Goal: Check status: Check status

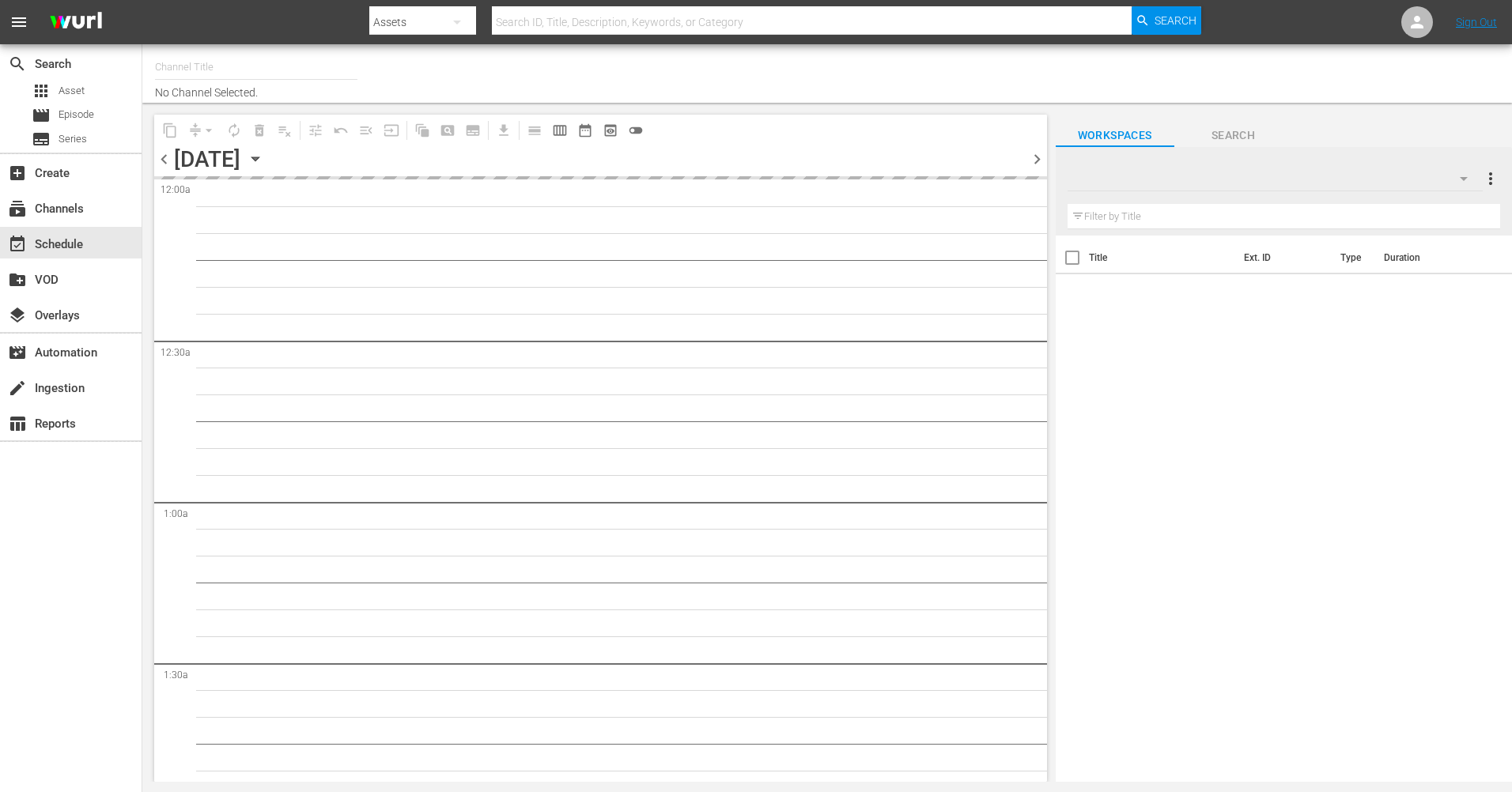
type input "The Film Detective (1847)"
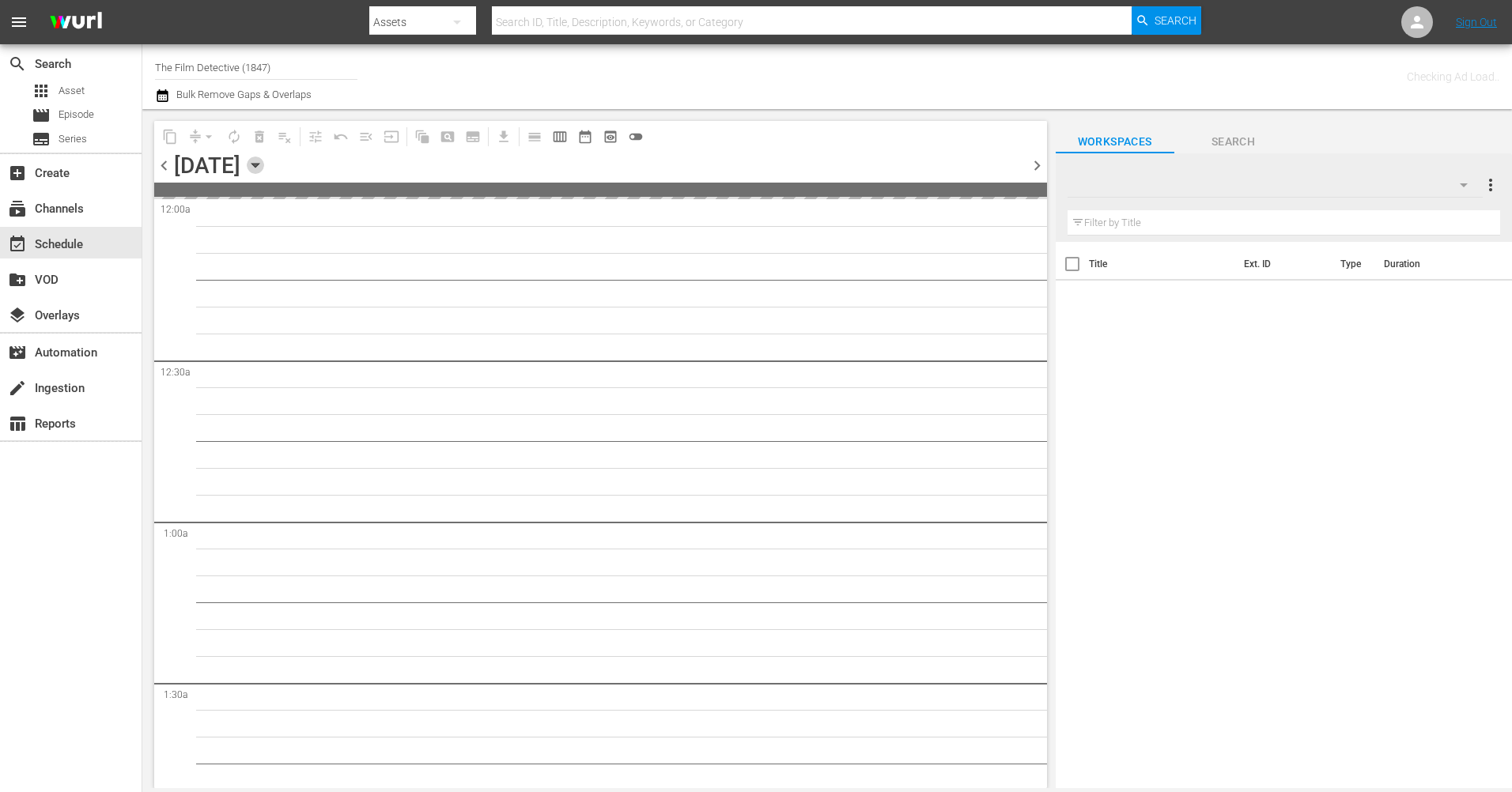
click at [264, 161] on icon "button" at bounding box center [255, 165] width 17 height 17
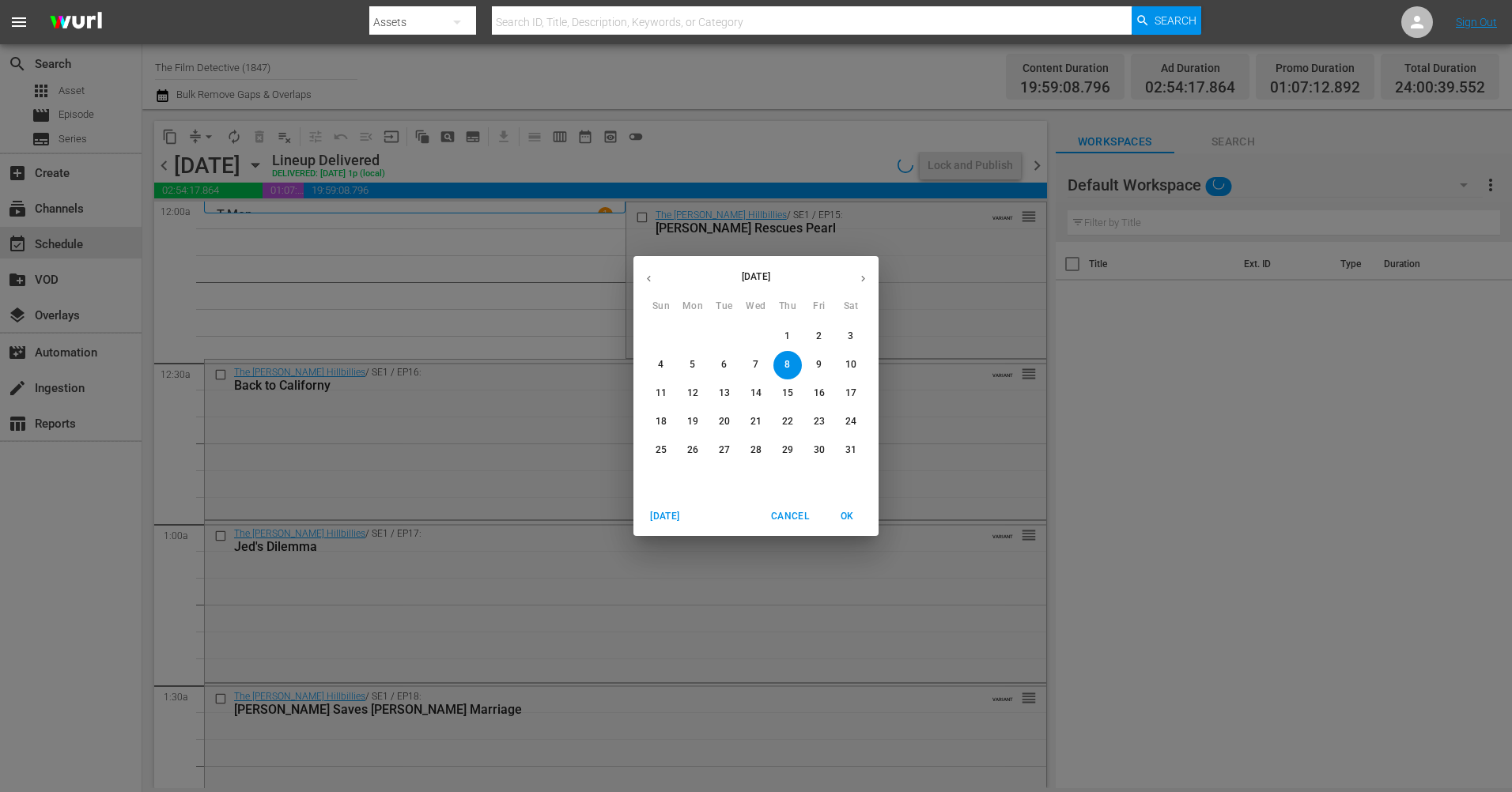
click at [866, 277] on icon "button" at bounding box center [862, 278] width 12 height 12
click at [786, 425] on p "21" at bounding box center [787, 422] width 11 height 13
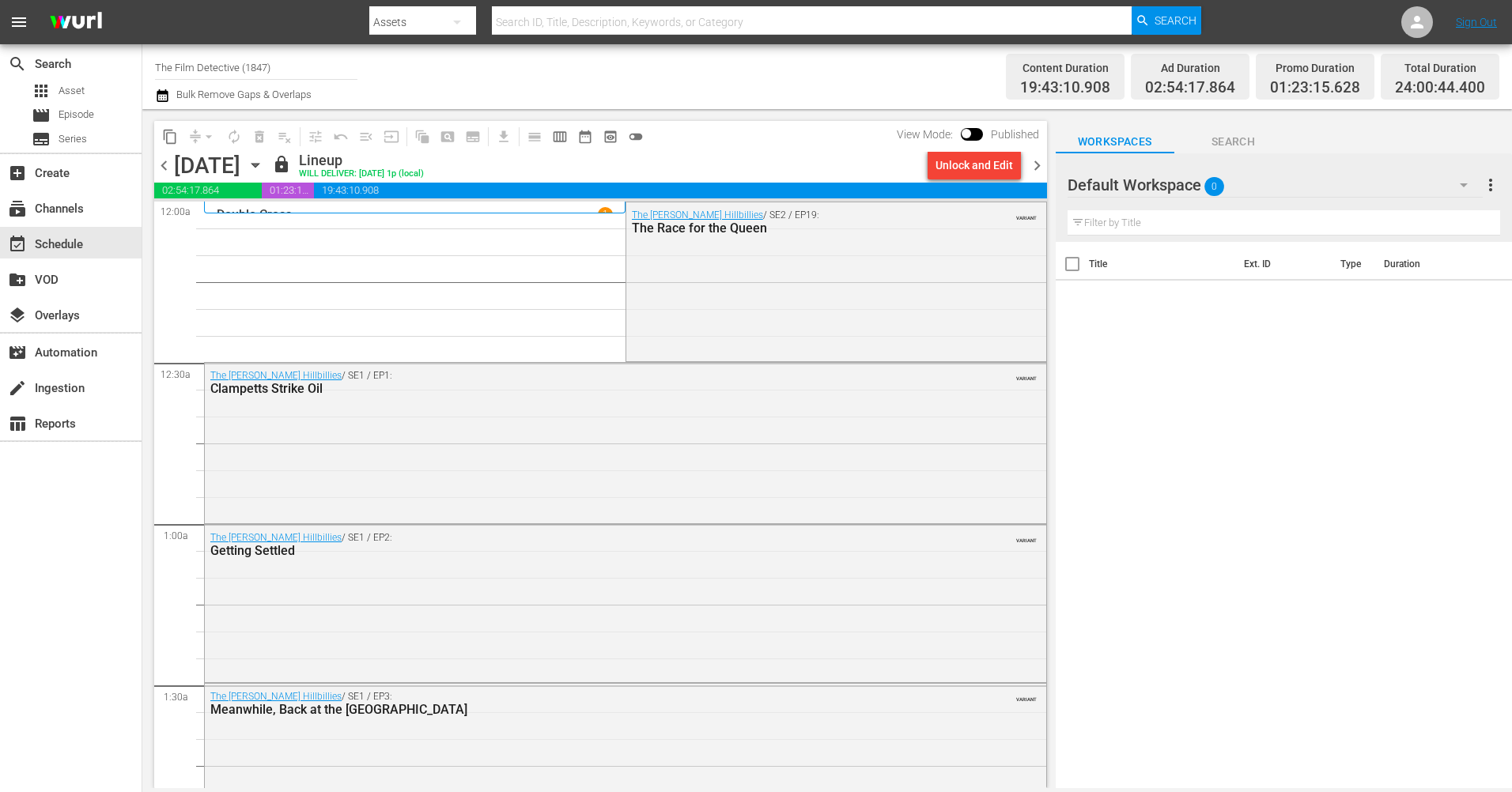
click at [1036, 165] on span "chevron_right" at bounding box center [1037, 166] width 20 height 20
click at [1044, 161] on span "chevron_right" at bounding box center [1037, 166] width 20 height 20
